Goal: Communication & Community: Answer question/provide support

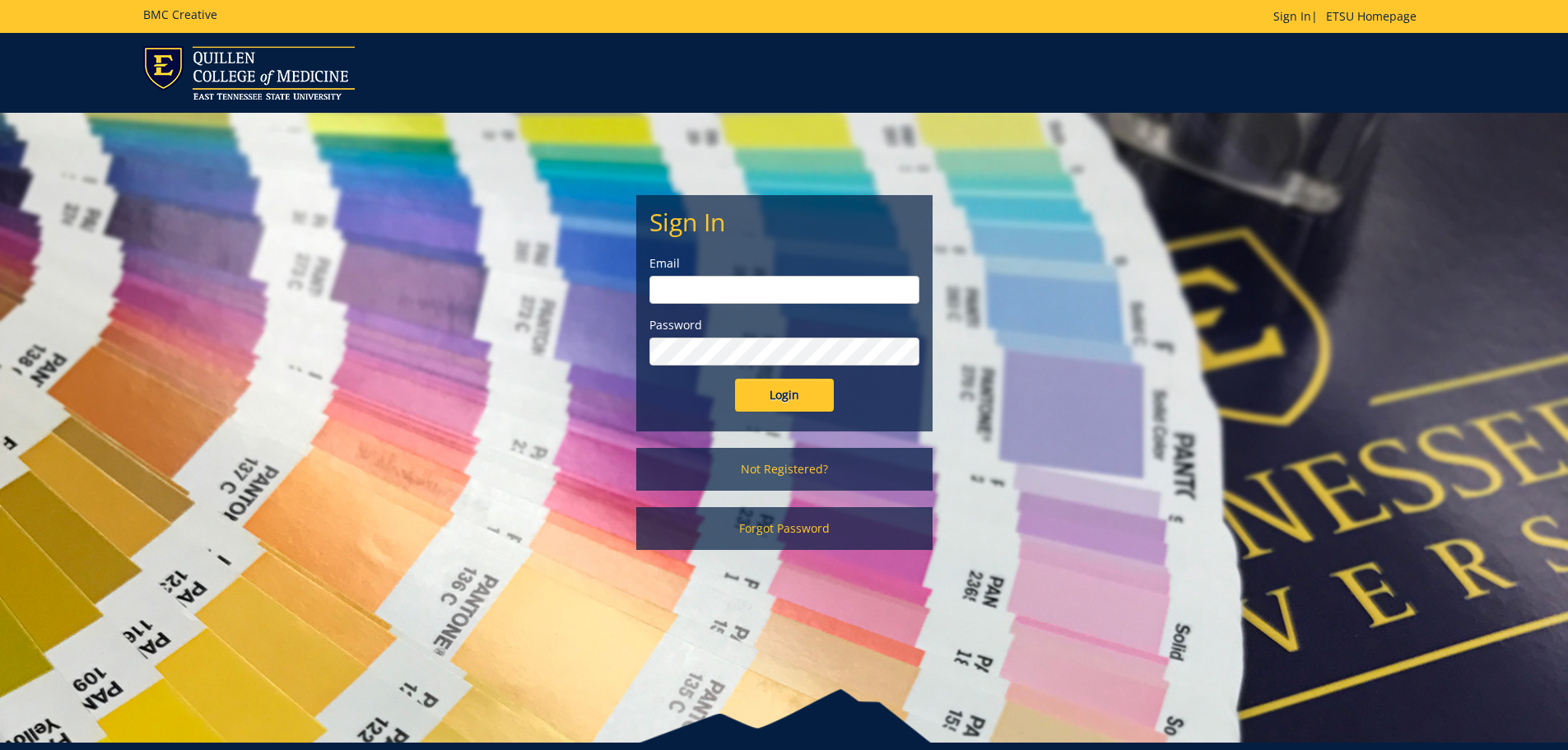
type input "[EMAIL_ADDRESS][DOMAIN_NAME]"
click at [774, 395] on input "Login" at bounding box center [784, 395] width 98 height 33
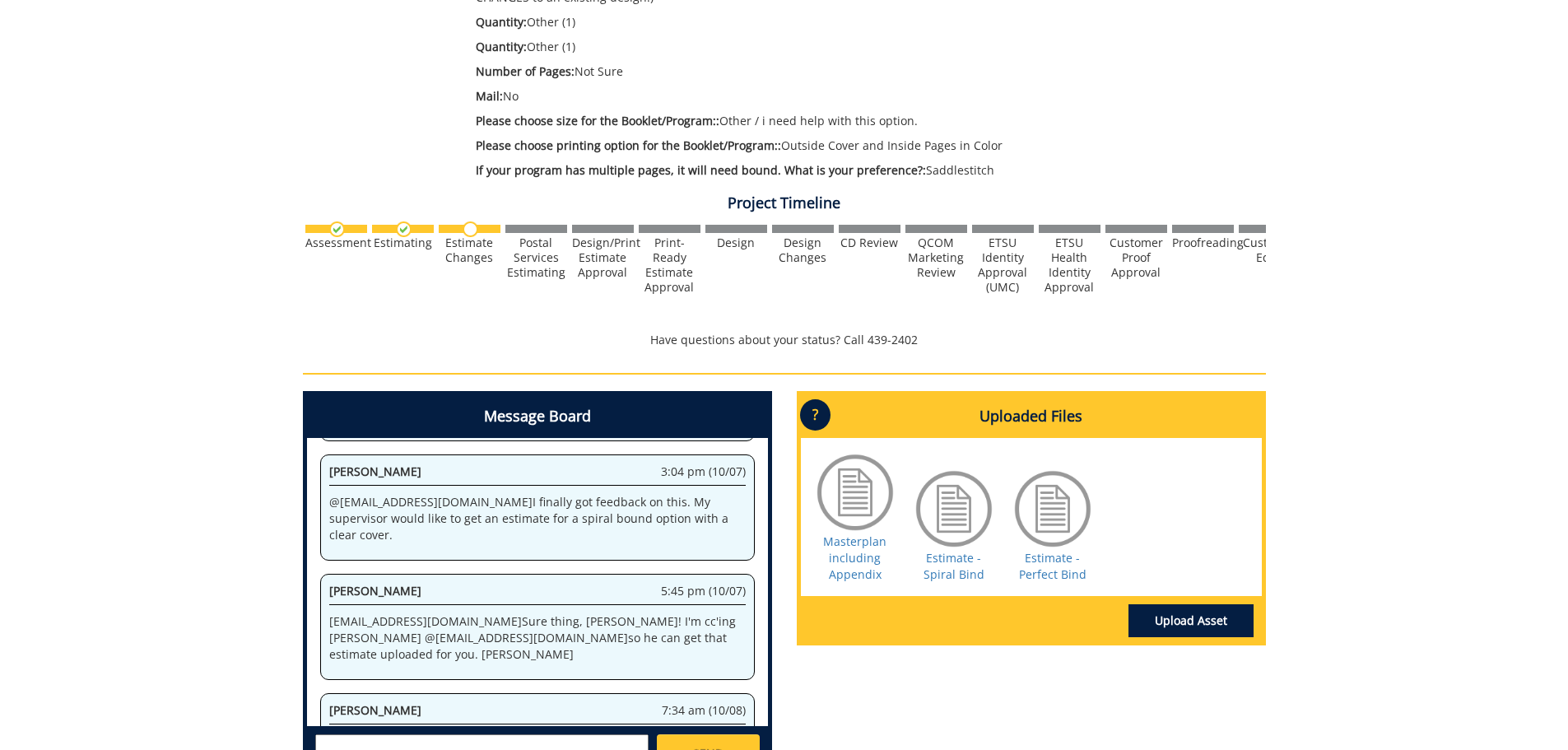
scroll to position [619, 0]
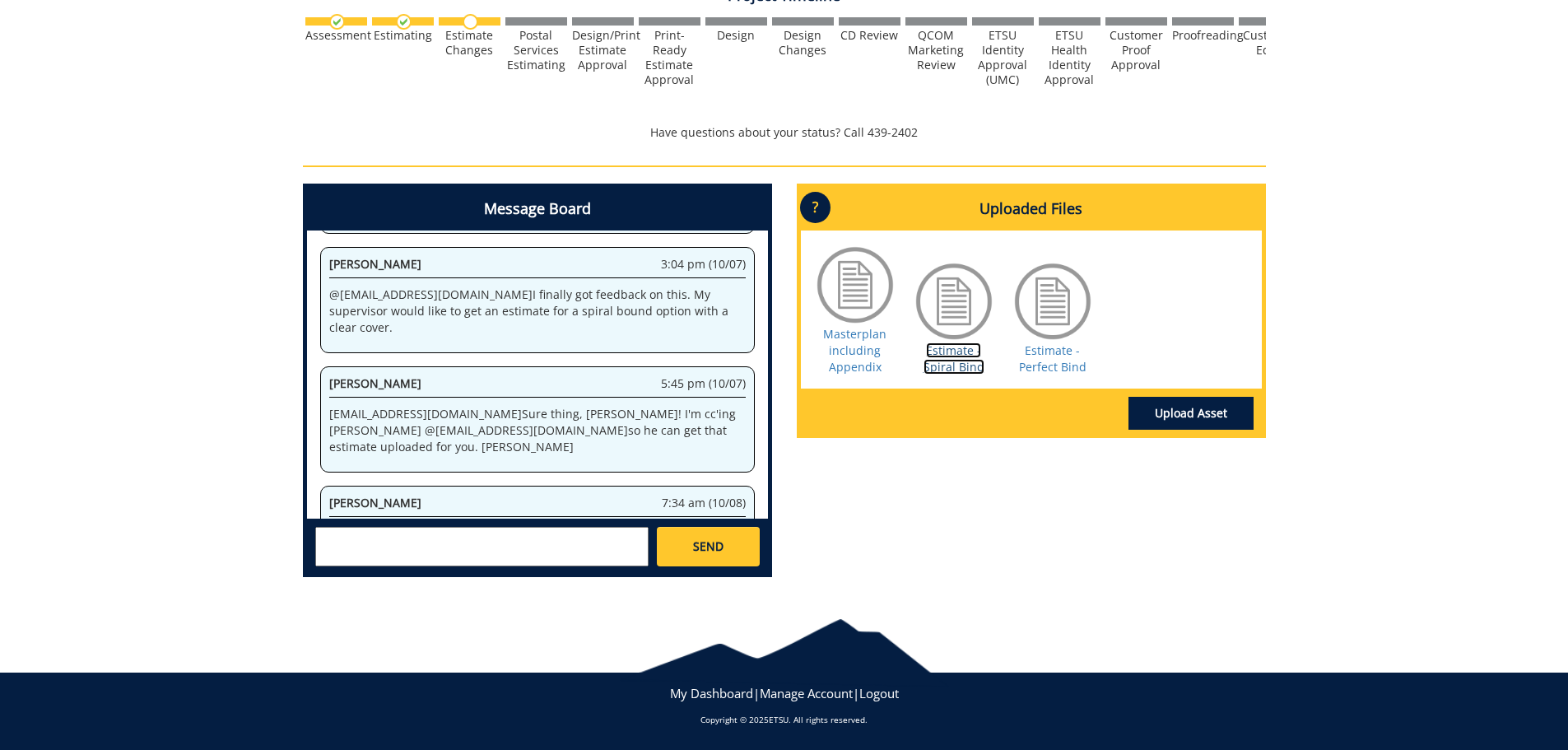
click at [952, 365] on link "Estimate - Spiral Bind" at bounding box center [954, 358] width 61 height 32
click at [550, 526] on div "SEND" at bounding box center [538, 545] width 462 height 54
click at [555, 538] on textarea at bounding box center [482, 546] width 333 height 40
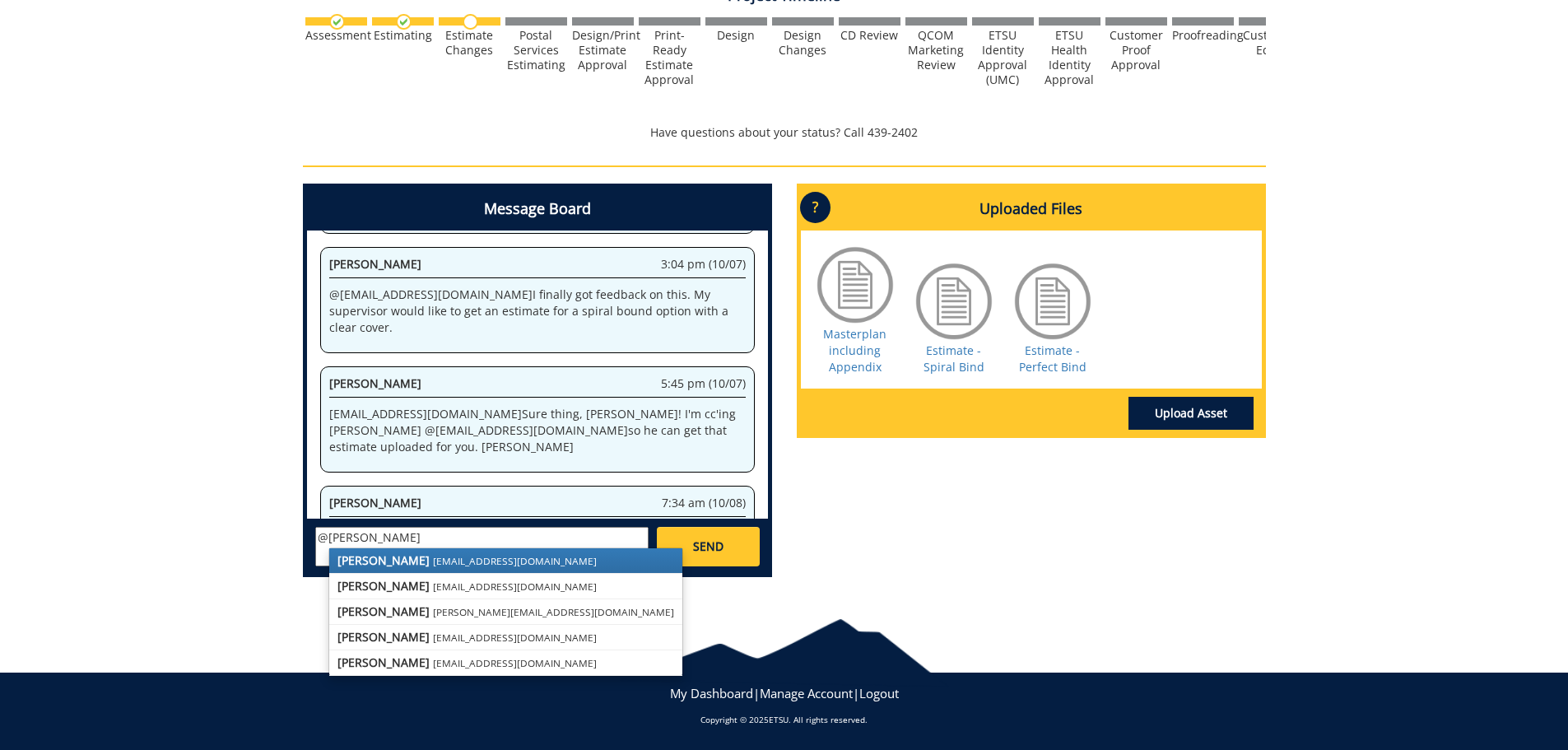
click at [477, 555] on link "[PERSON_NAME] [EMAIL_ADDRESS][DOMAIN_NAME]" at bounding box center [506, 561] width 353 height 25
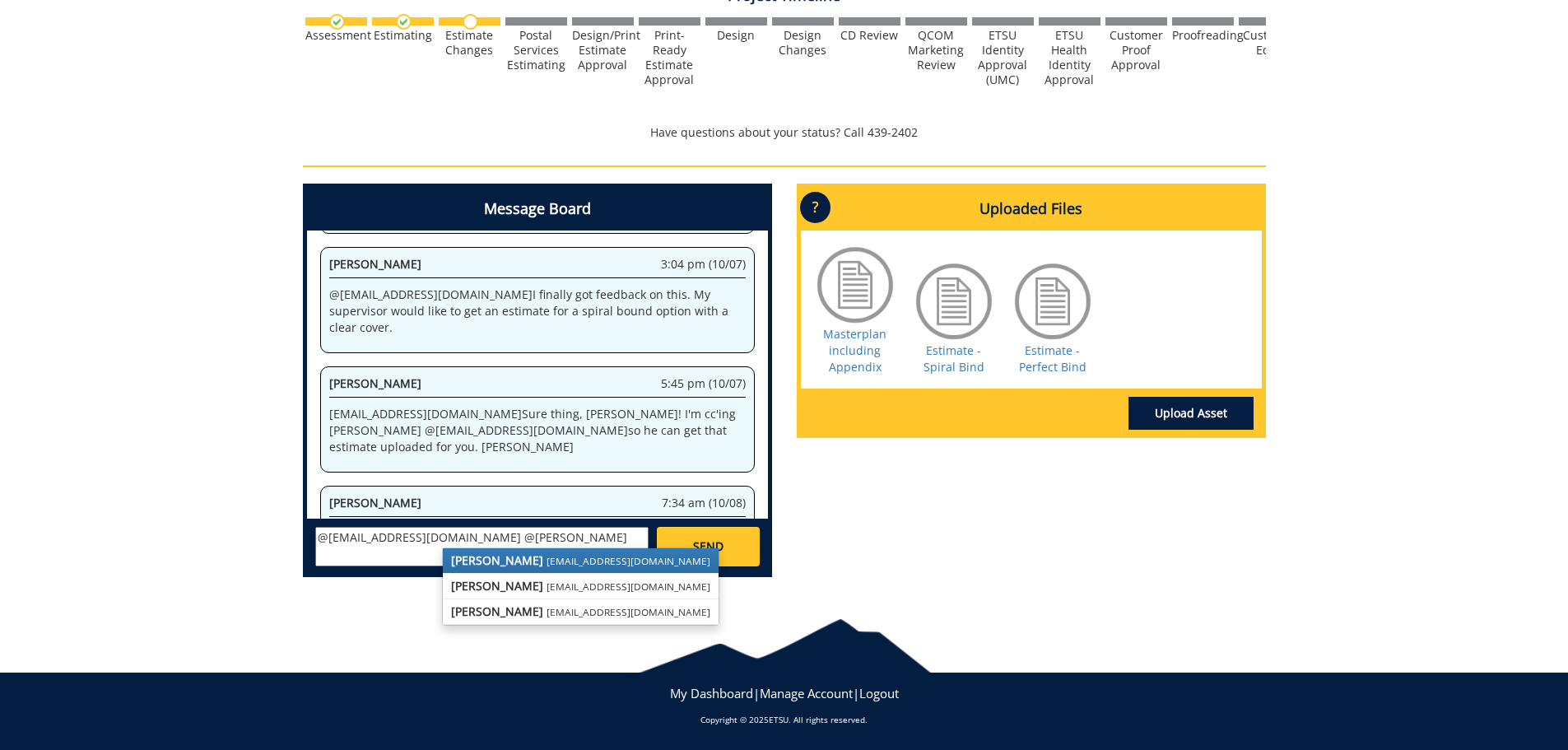
click at [505, 563] on strong "[PERSON_NAME]" at bounding box center [497, 560] width 93 height 15
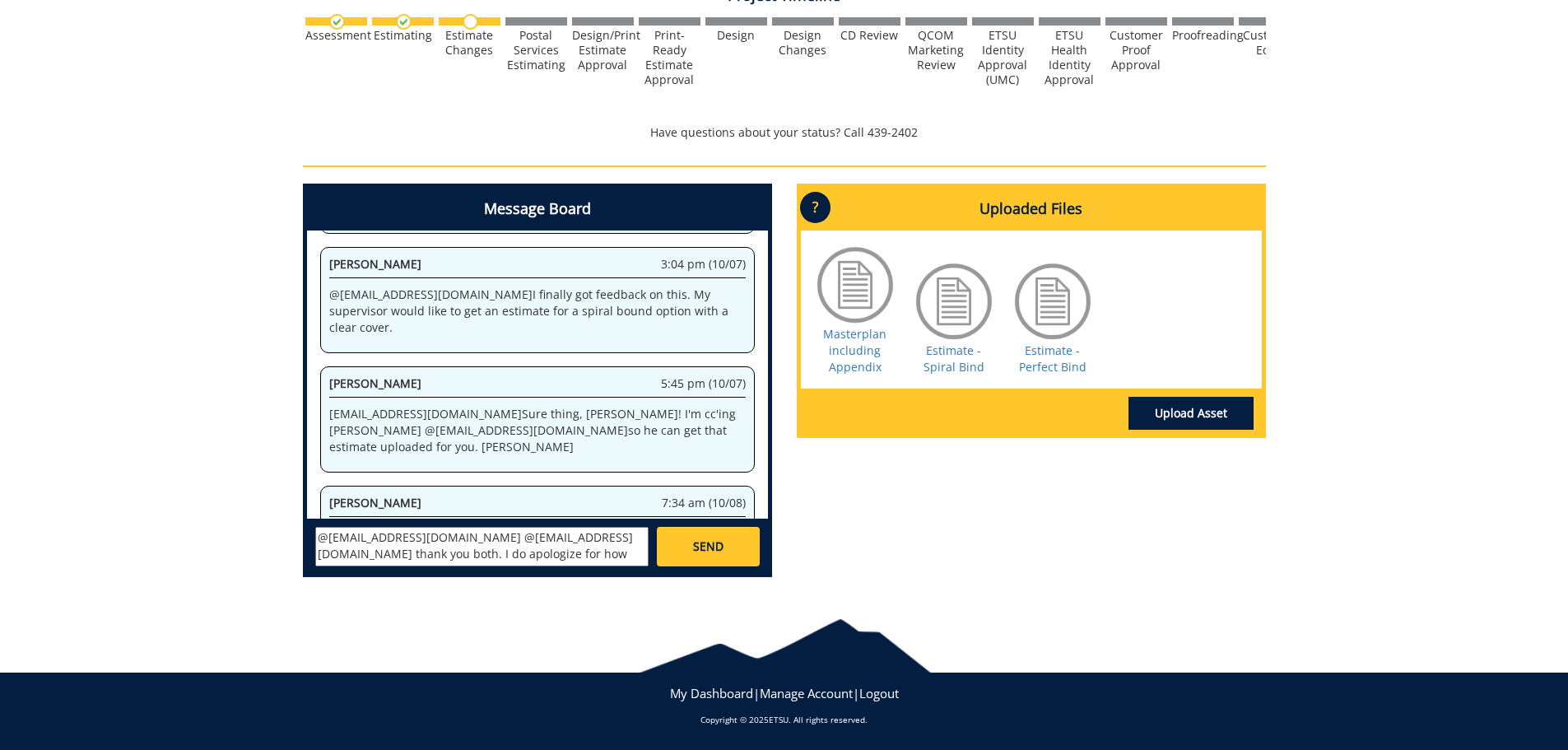
scroll to position [14, 0]
type textarea "@[EMAIL_ADDRESS][DOMAIN_NAME] @[EMAIL_ADDRESS][DOMAIN_NAME] thank you both. I d…"
click at [714, 543] on span "SEND" at bounding box center [709, 546] width 31 height 16
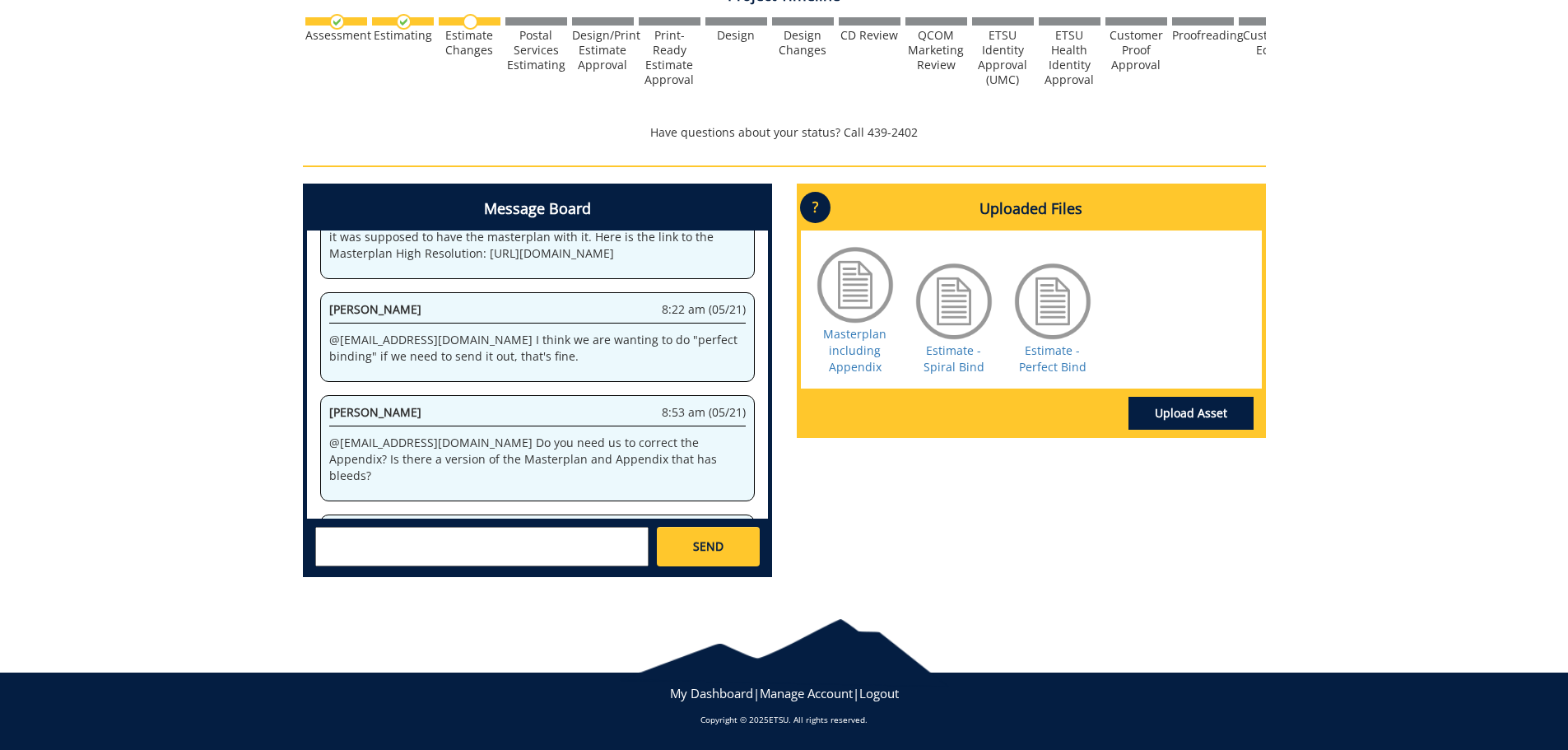
scroll to position [652729, 0]
